Goal: Information Seeking & Learning: Learn about a topic

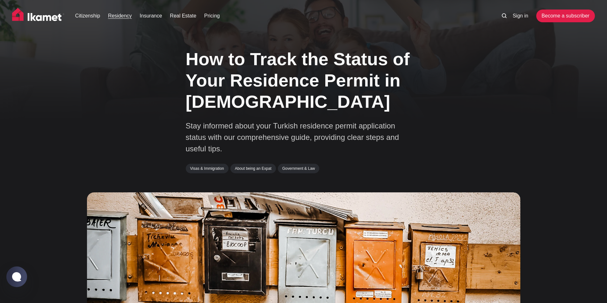
click at [125, 16] on link "Residency" at bounding box center [120, 16] width 24 height 8
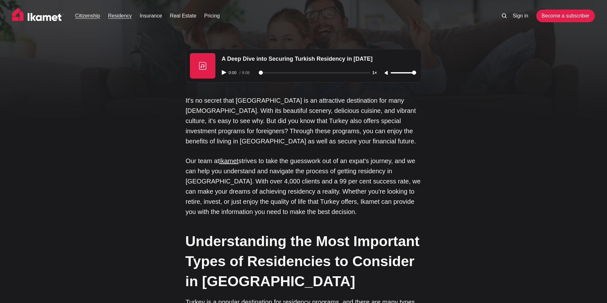
click at [90, 14] on link "Citizenship" at bounding box center [87, 16] width 25 height 8
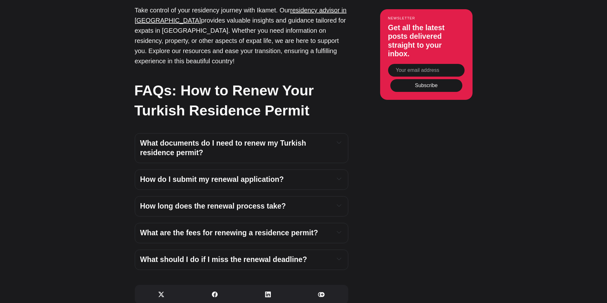
click at [202, 175] on span "How do I submit my renewal application?" at bounding box center [212, 179] width 144 height 8
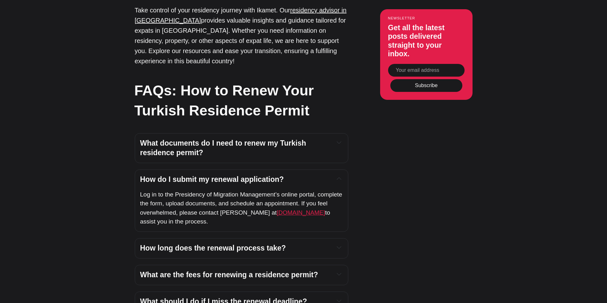
click at [289, 210] on span "[DOMAIN_NAME]" at bounding box center [300, 213] width 48 height 7
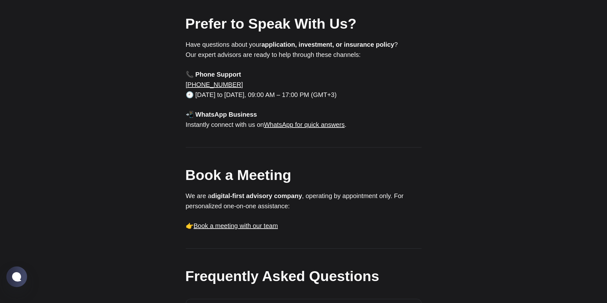
scroll to position [446, 0]
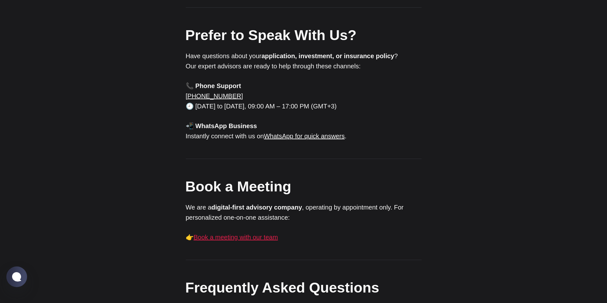
click at [238, 234] on link "Book a meeting with our team" at bounding box center [236, 237] width 84 height 7
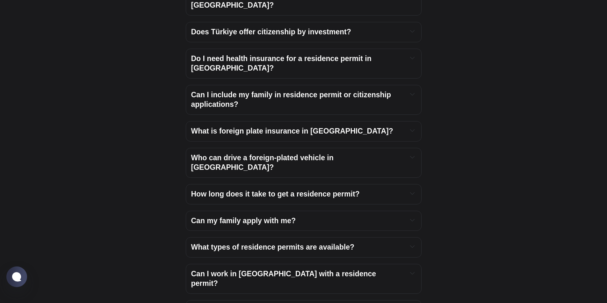
click at [263, 270] on span "Can I work in [GEOGRAPHIC_DATA] with a residence permit?" at bounding box center [284, 279] width 187 height 18
click at [274, 238] on div "What types of residence permits are available? The most common permits include …" at bounding box center [304, 248] width 236 height 20
click at [274, 243] on span "What types of residence permits are available?" at bounding box center [272, 247] width 163 height 8
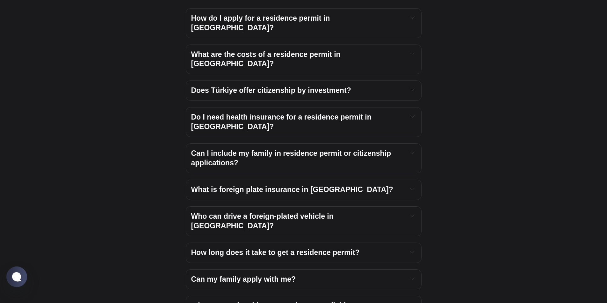
scroll to position [645, 0]
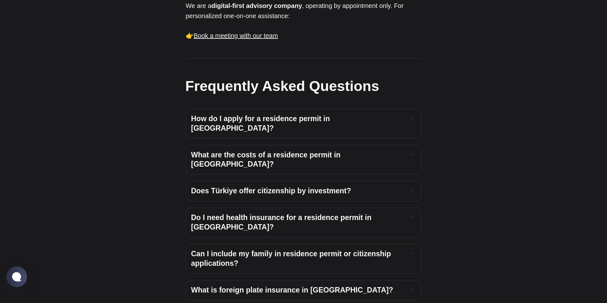
click at [256, 151] on span "What are the costs of a residence permit in [GEOGRAPHIC_DATA]?" at bounding box center [266, 160] width 151 height 18
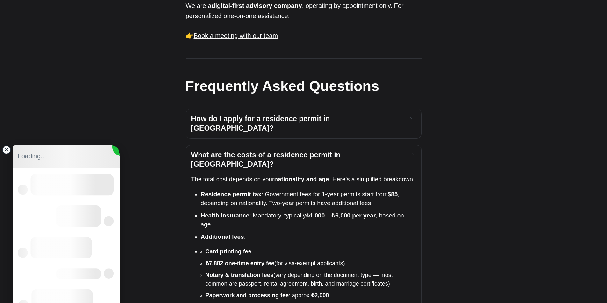
click at [339, 211] on li "Health insurance : Mandatory, typically ₺1,000 – ₺6,000 per year , based on age." at bounding box center [308, 220] width 215 height 18
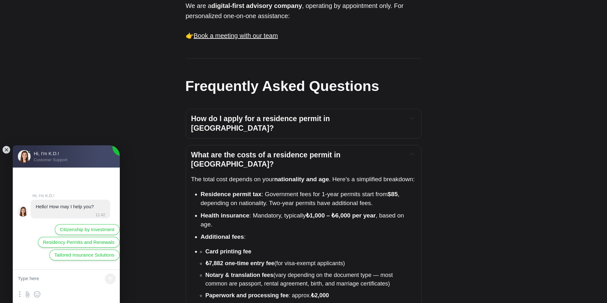
scroll to position [0, 0]
click at [10, 151] on jdiv at bounding box center [6, 150] width 9 height 9
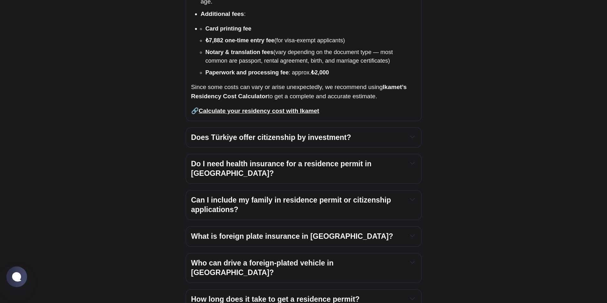
scroll to position [964, 0]
